Goal: Navigation & Orientation: Find specific page/section

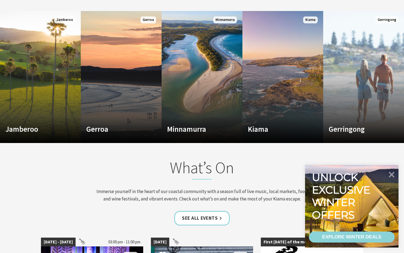
scroll to position [395, 0]
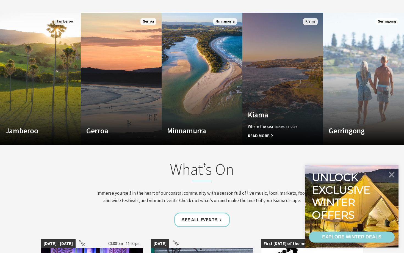
click at [300, 107] on link "Custom Image Used [GEOGRAPHIC_DATA] Where the sea makes a noise Read More [GEOG…" at bounding box center [282, 79] width 81 height 132
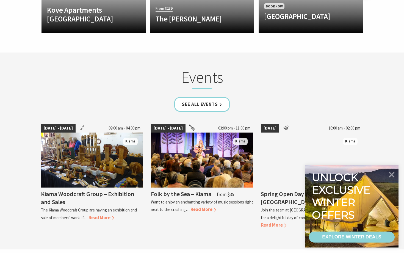
scroll to position [1255, 0]
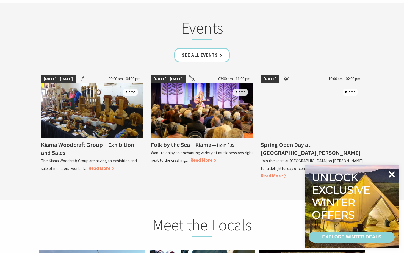
click at [392, 169] on icon at bounding box center [391, 174] width 13 height 13
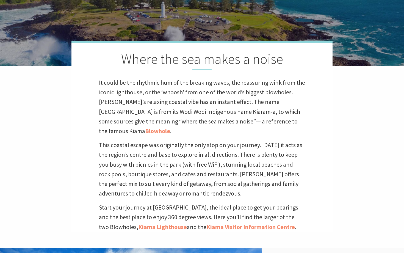
scroll to position [0, 0]
